Goal: Complete application form

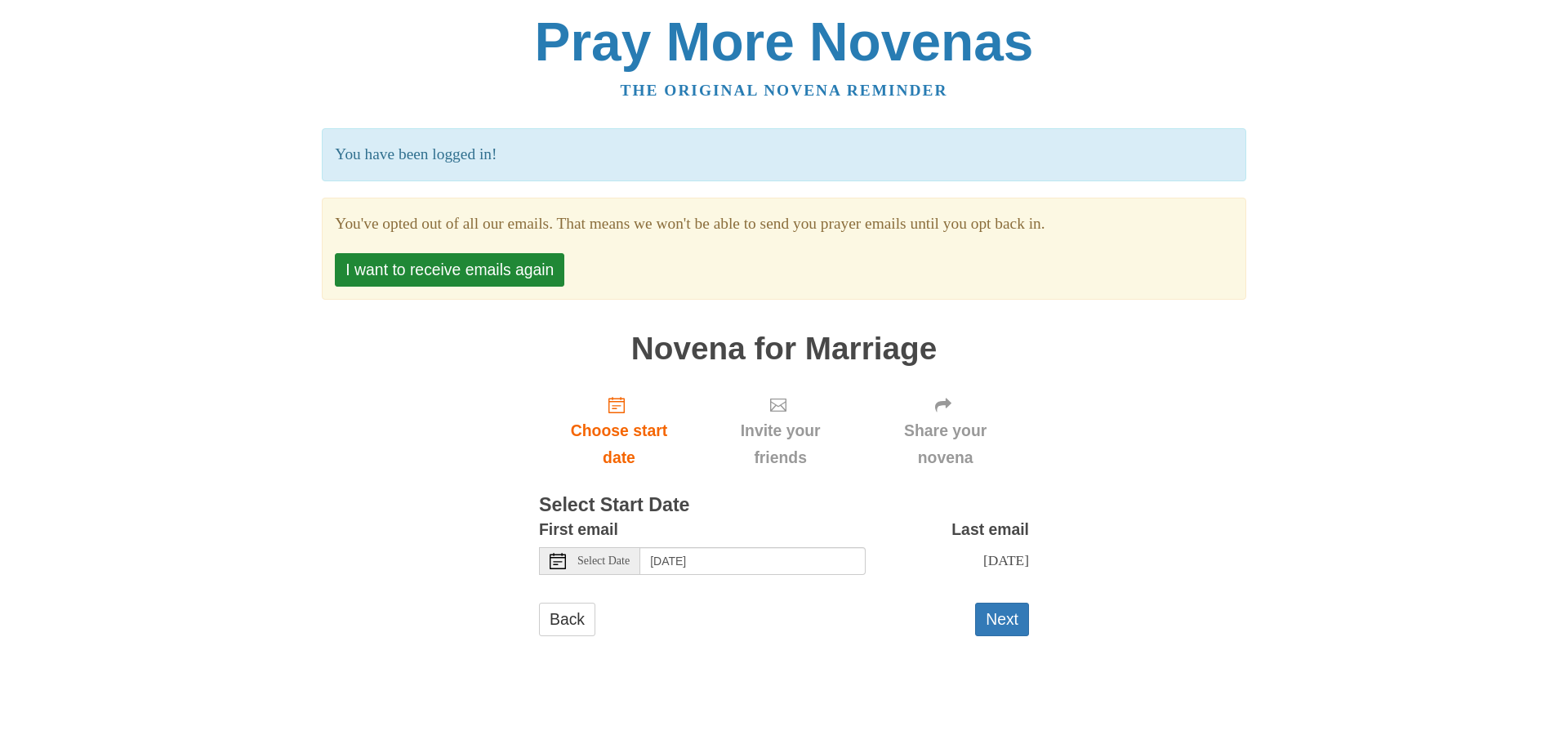
click at [618, 562] on span "Select Date" at bounding box center [603, 561] width 52 height 11
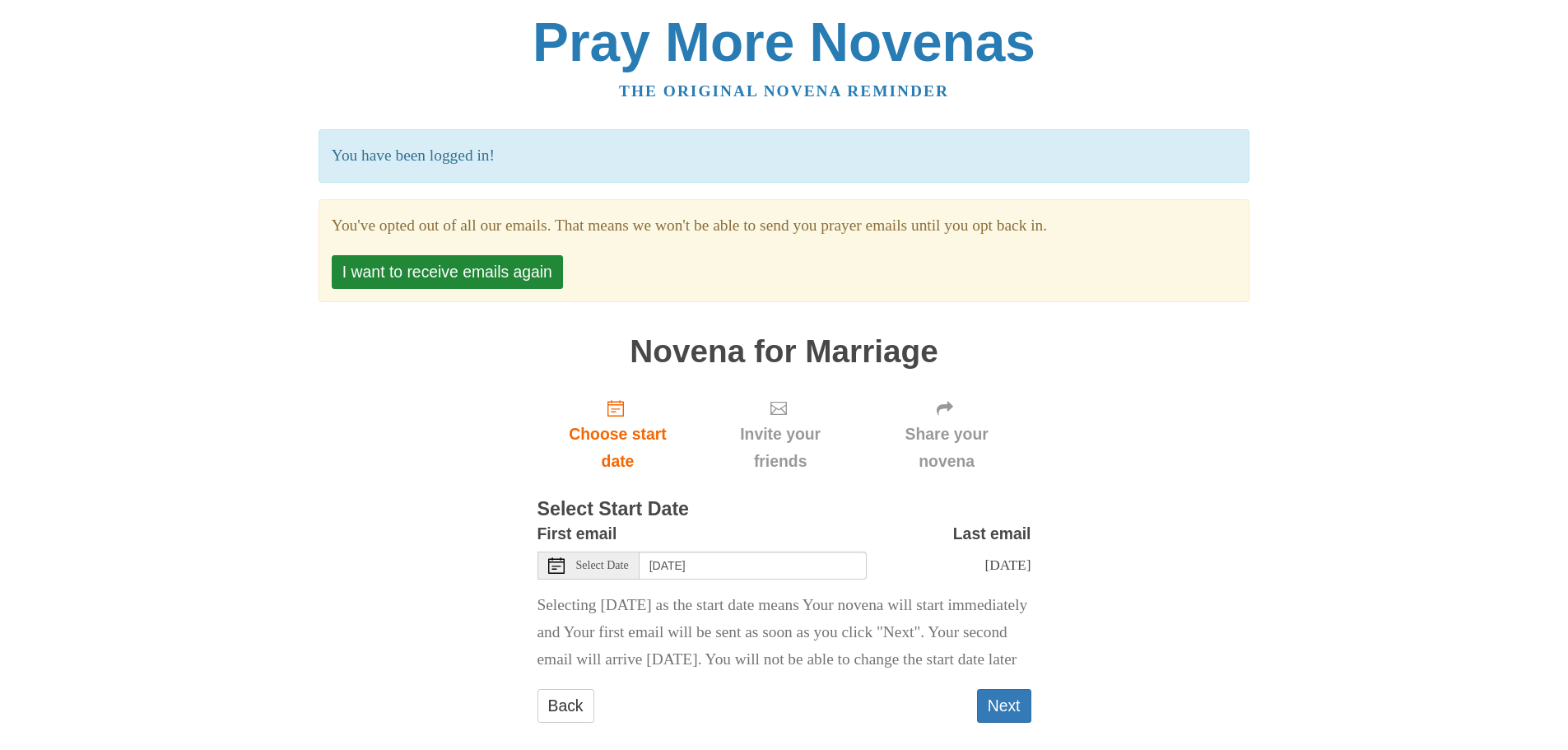
scroll to position [48, 0]
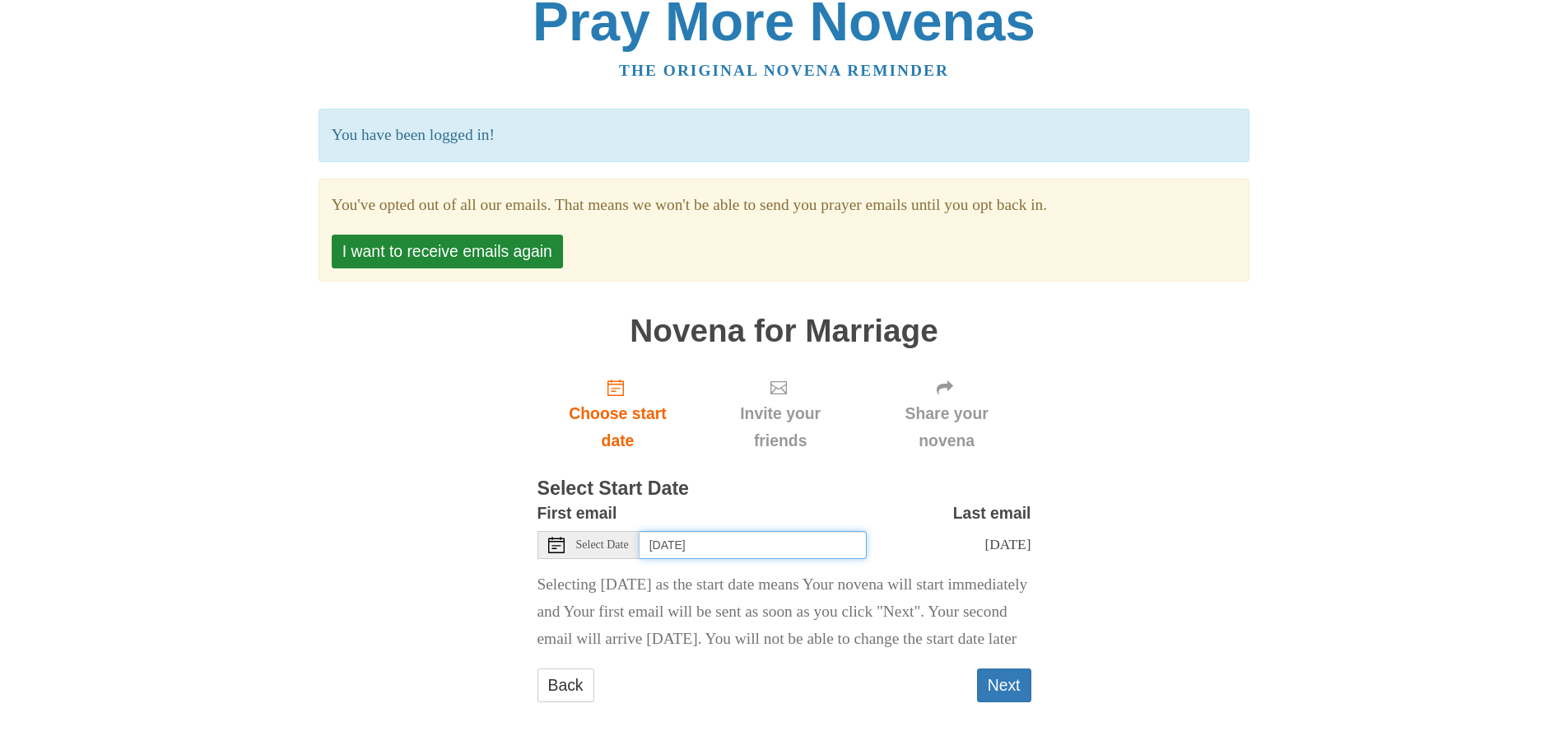
click at [771, 531] on input "Friday, October 3rd" at bounding box center [753, 545] width 227 height 28
click at [561, 537] on icon at bounding box center [556, 545] width 16 height 16
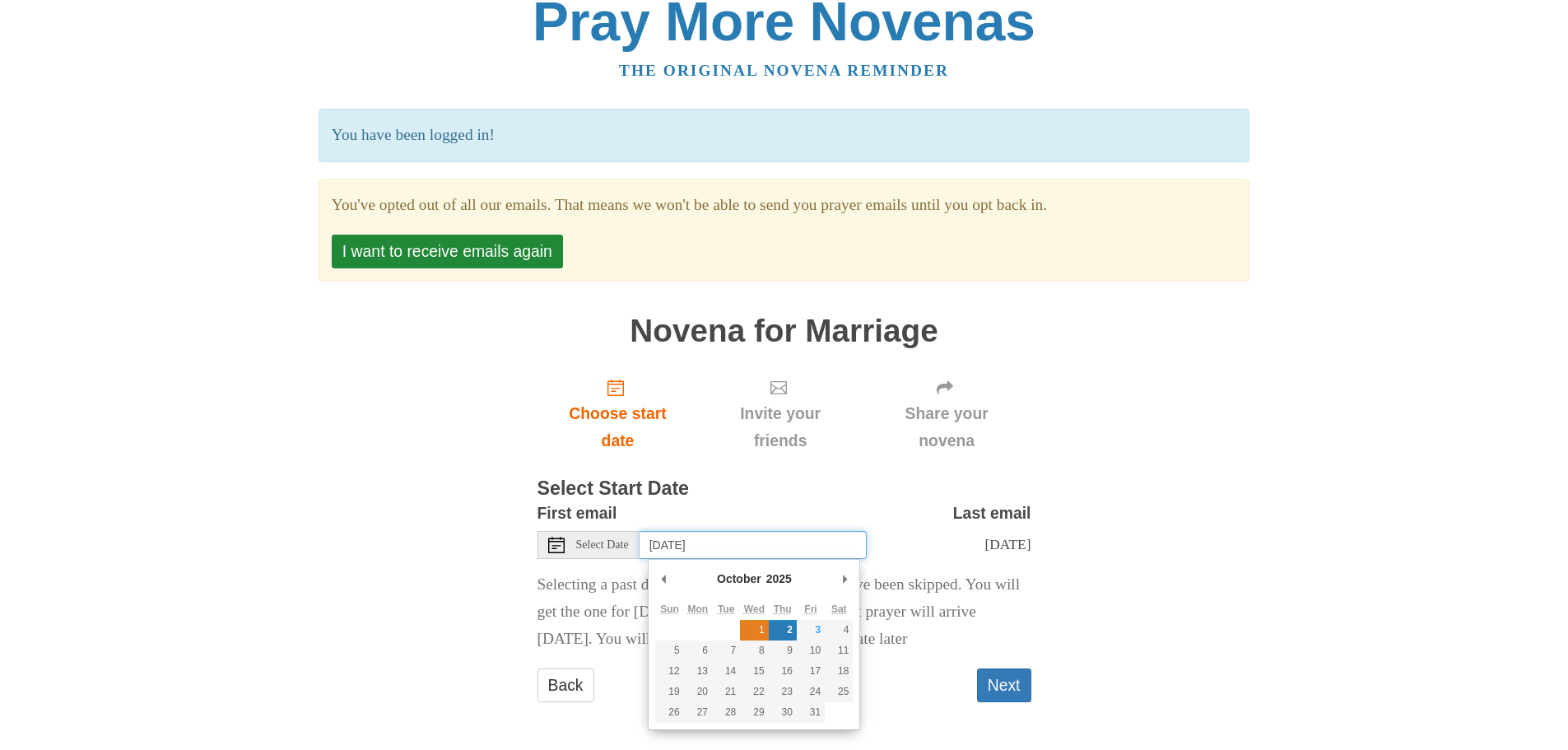
type input "Wednesday, October 1st"
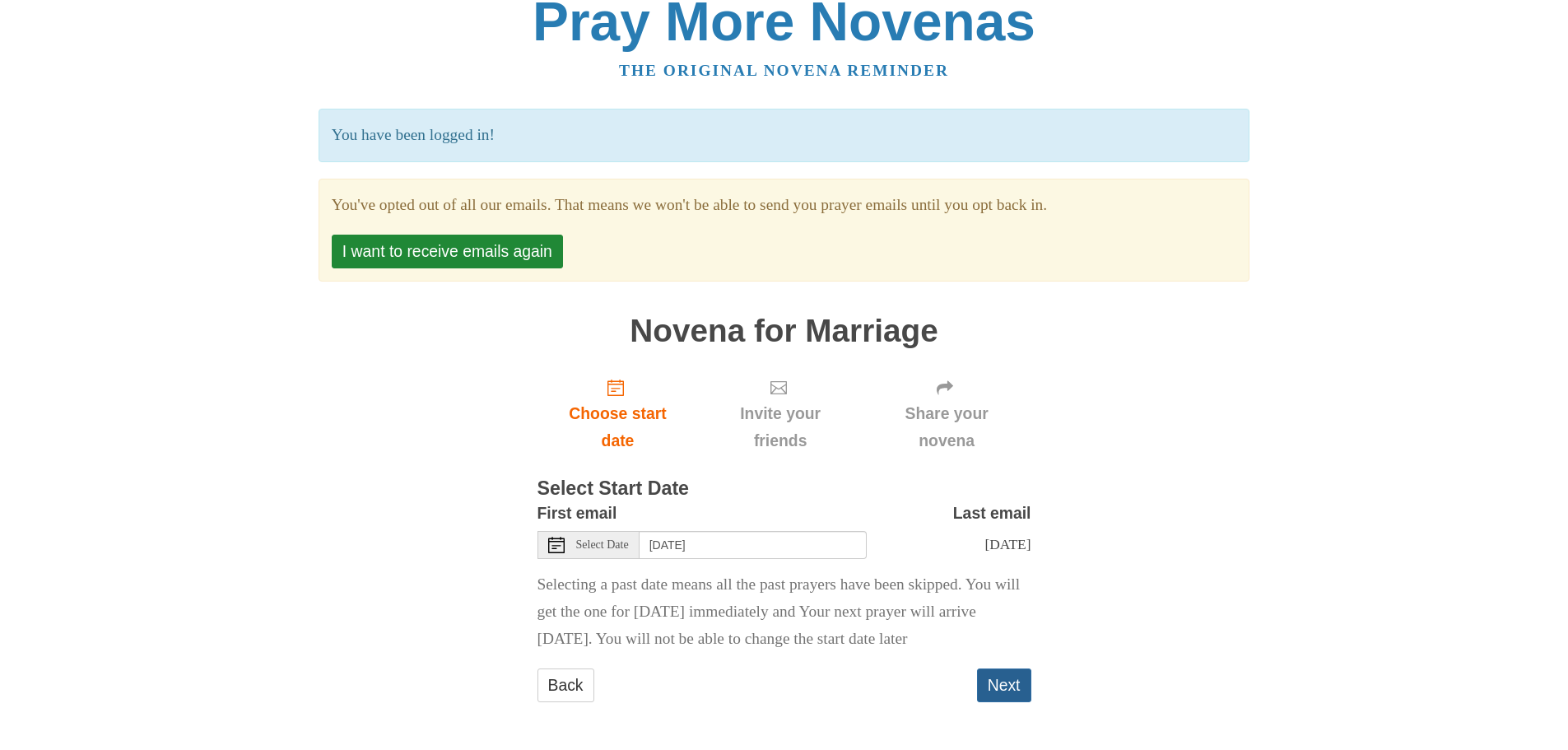
click at [1001, 681] on button "Next" at bounding box center [1004, 685] width 55 height 34
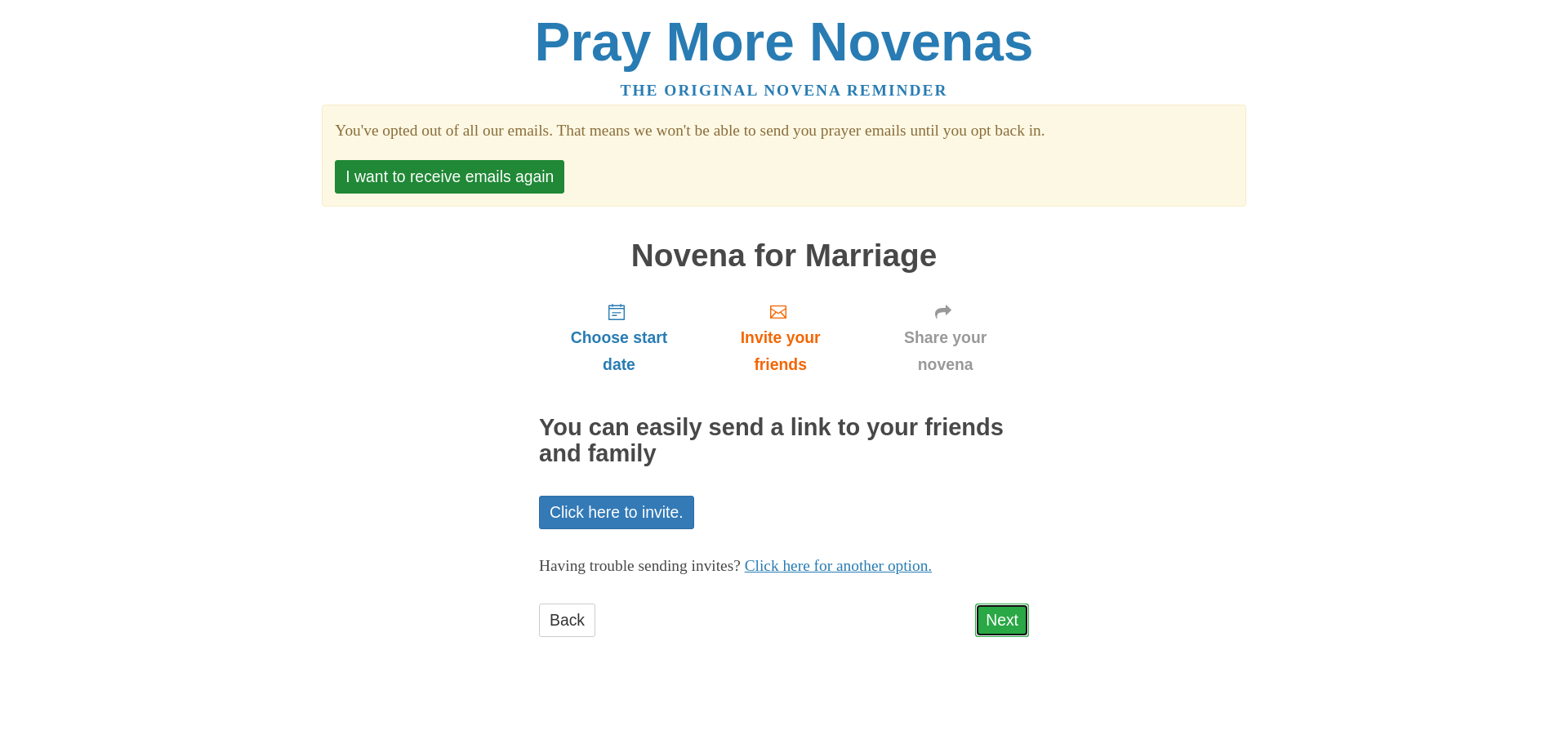
click at [997, 626] on link "Next" at bounding box center [1002, 619] width 54 height 33
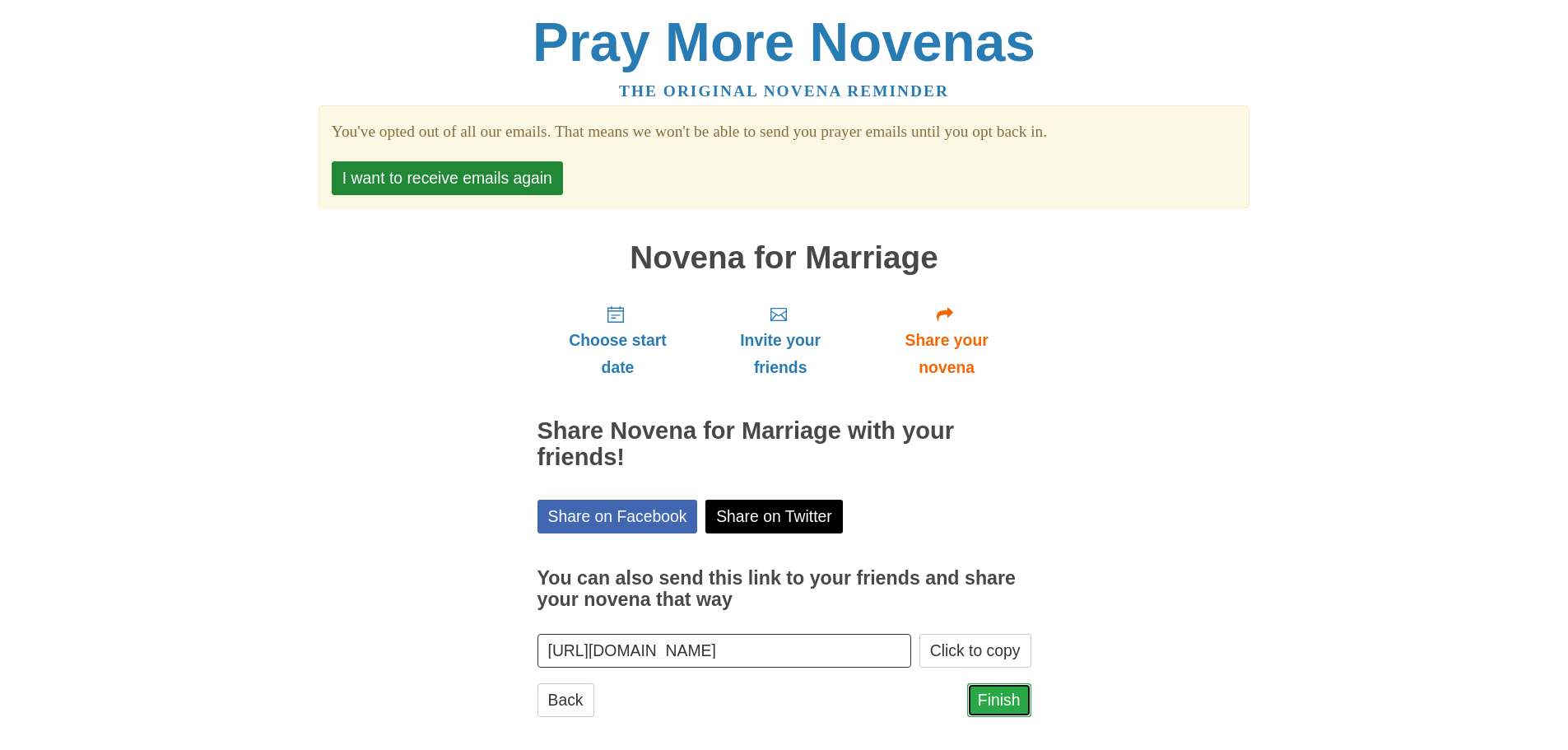
click at [997, 700] on link "Finish" at bounding box center [999, 699] width 64 height 34
